Goal: Transaction & Acquisition: Purchase product/service

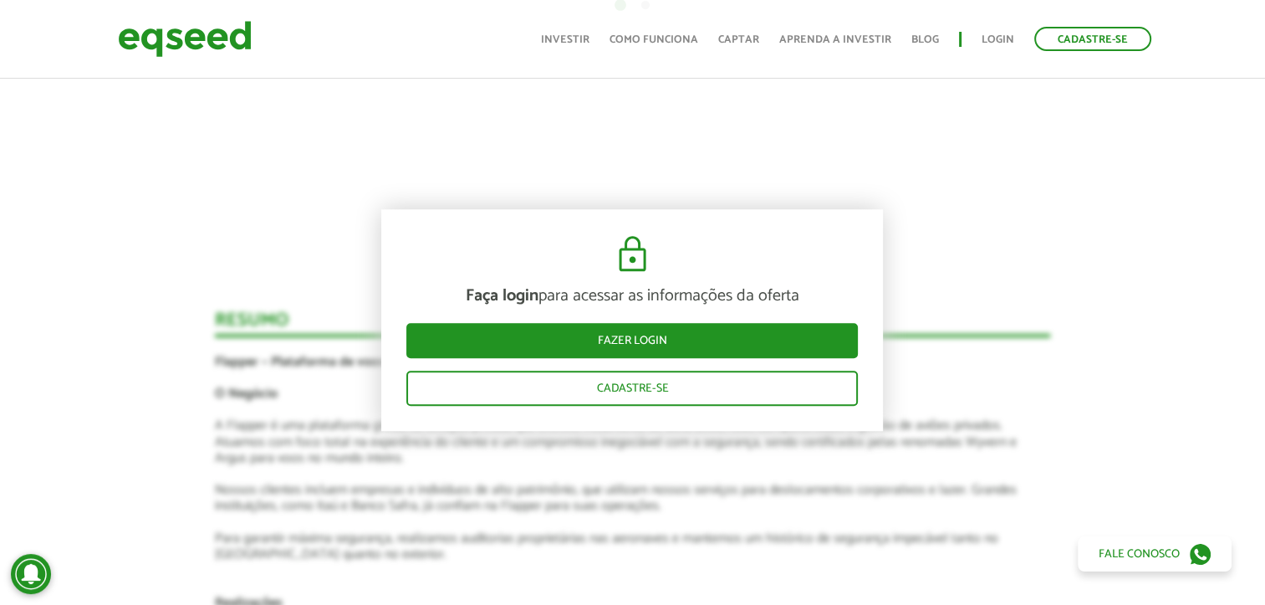
scroll to position [2091, 0]
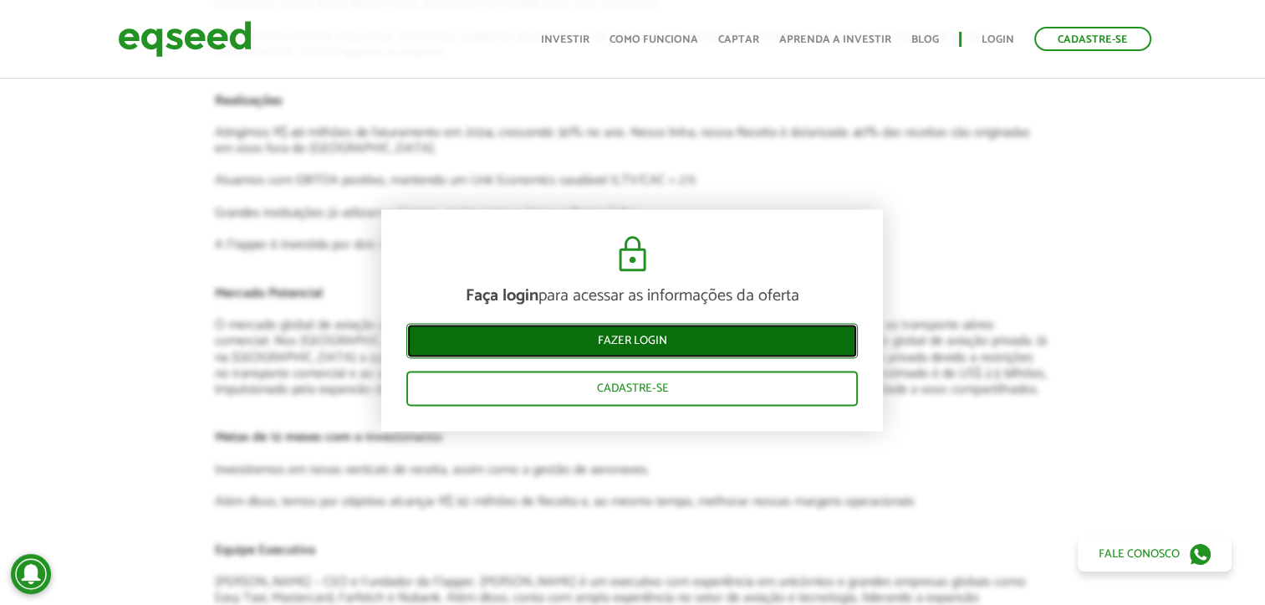
click at [660, 343] on link "Fazer login" at bounding box center [632, 340] width 452 height 35
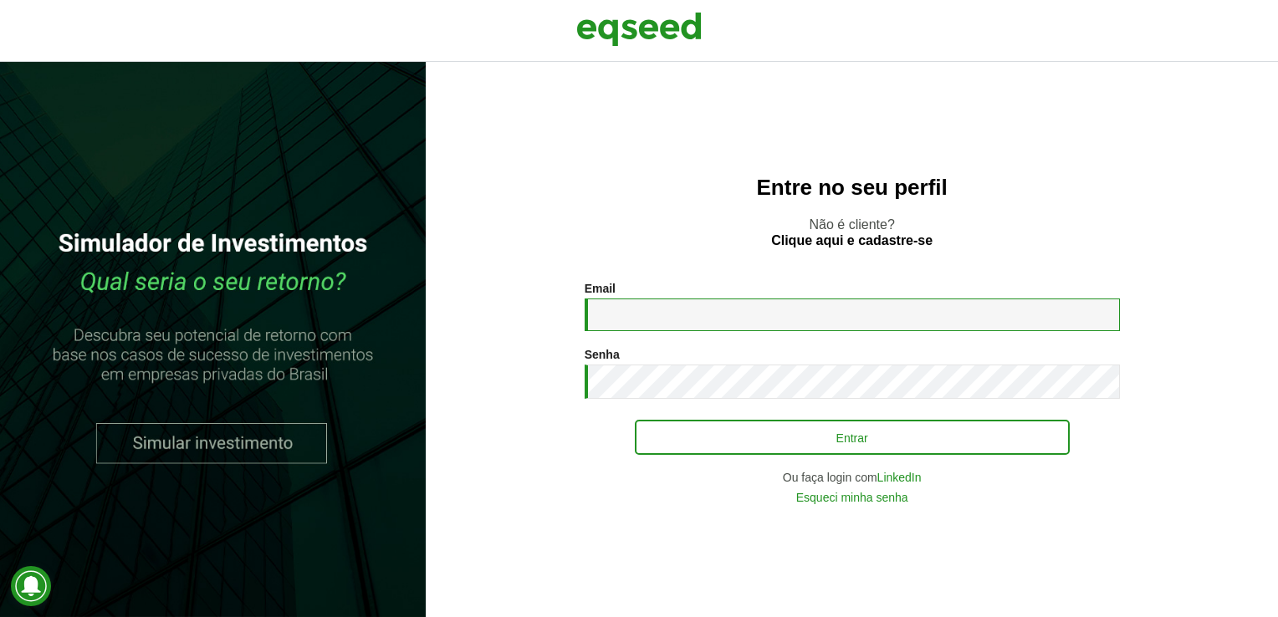
type input "**********"
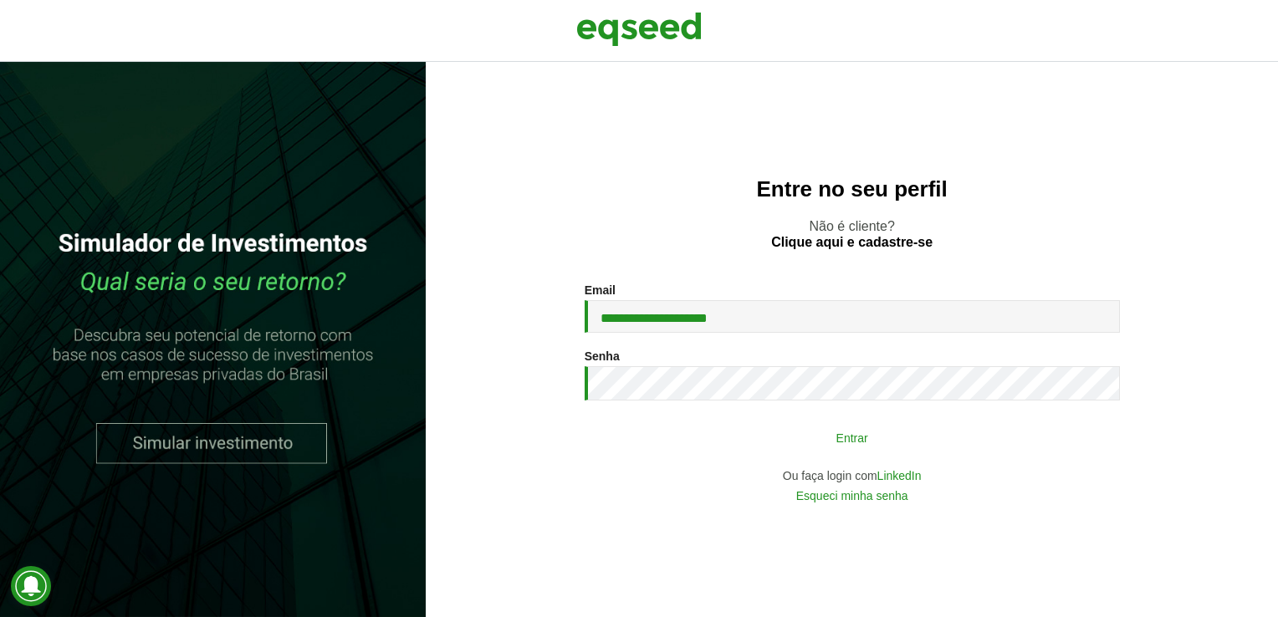
click at [872, 443] on button "Entrar" at bounding box center [852, 438] width 435 height 32
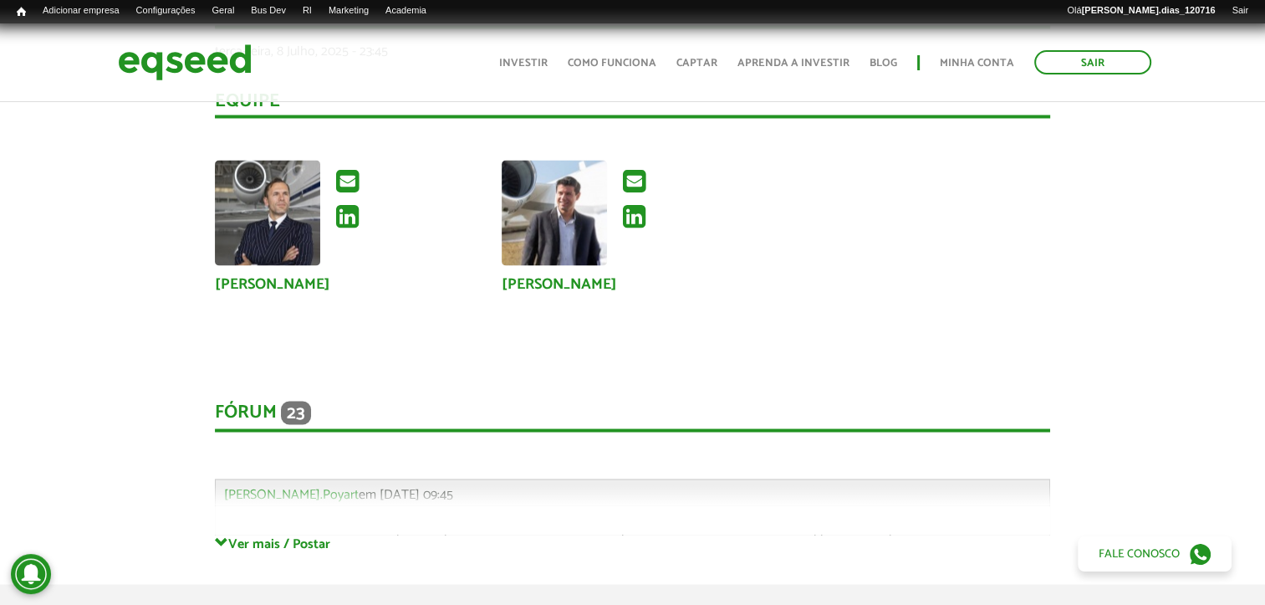
scroll to position [2927, 0]
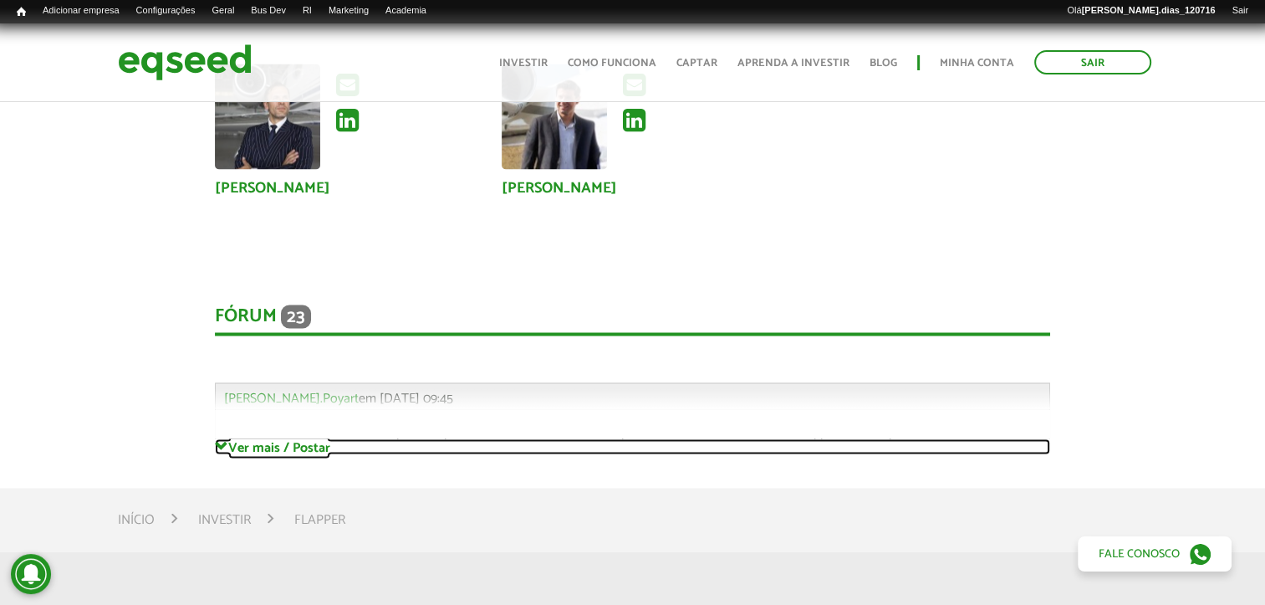
click at [233, 447] on link "Ver mais / Postar" at bounding box center [633, 446] width 836 height 16
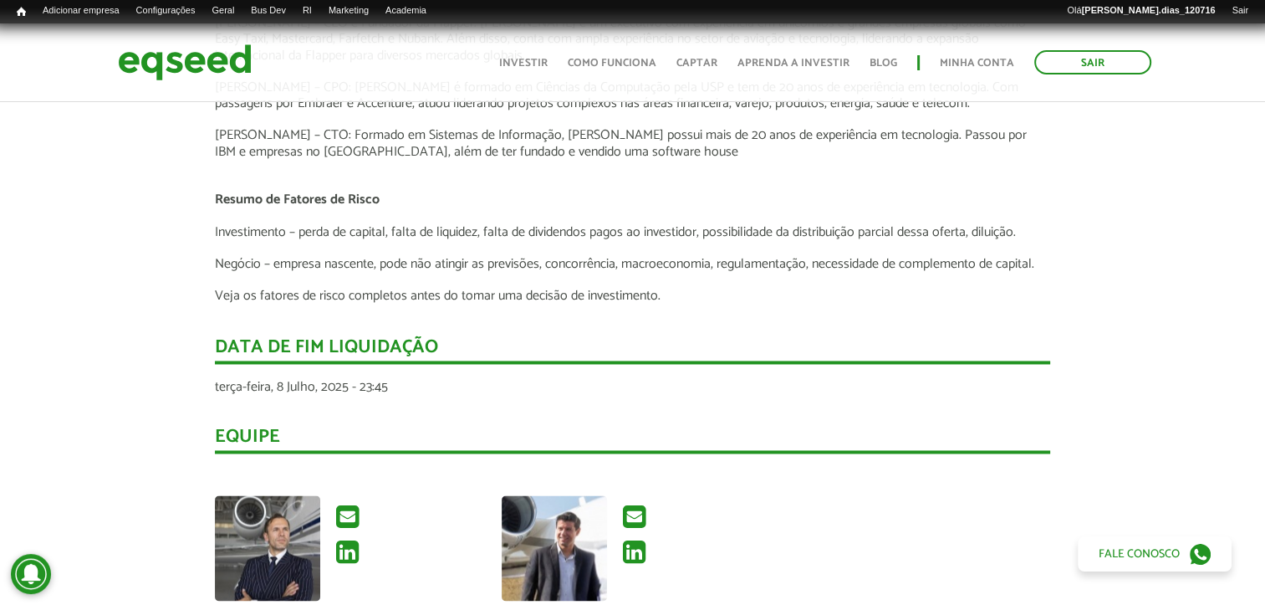
scroll to position [2329, 0]
